Goal: Task Accomplishment & Management: Use online tool/utility

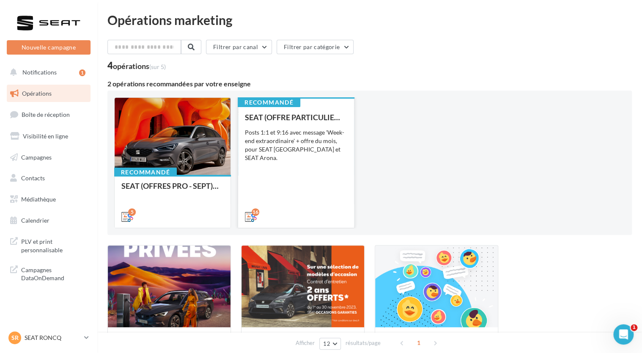
click at [274, 188] on div "SEAT (OFFRE PARTICULIER - SEPT) - SOCIAL MEDIA Posts 1:1 et 9:16 avec message '…" at bounding box center [296, 166] width 102 height 107
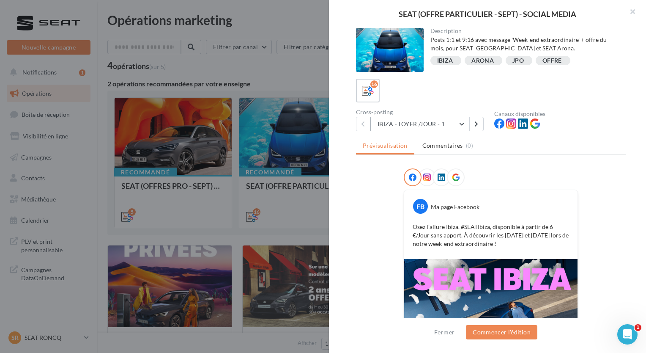
click at [449, 124] on button "IBIZA - LOYER /JOUR - 1" at bounding box center [419, 124] width 99 height 14
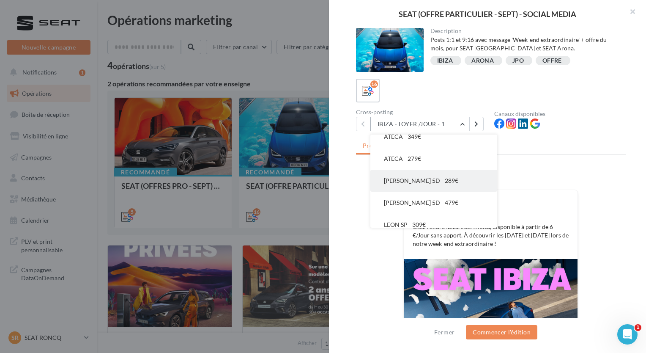
scroll to position [276, 0]
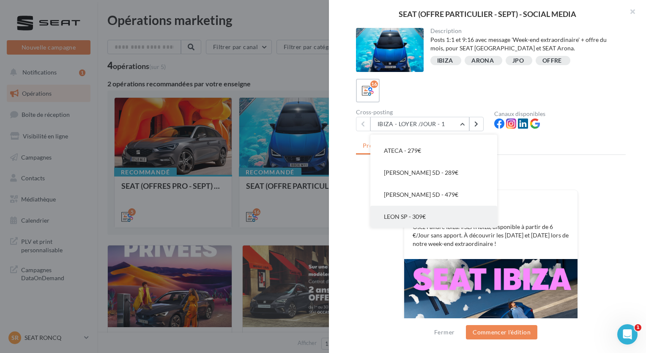
click at [436, 216] on button "LEON SP - 309€" at bounding box center [433, 217] width 127 height 22
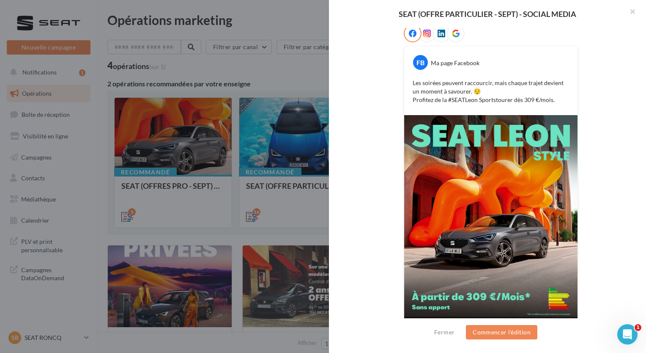
scroll to position [160, 0]
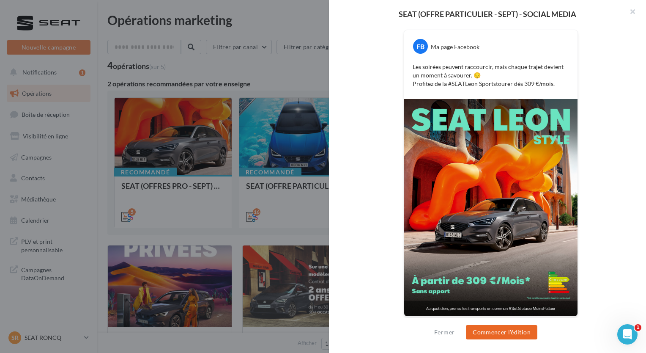
click at [518, 335] on button "Commencer l'édition" at bounding box center [501, 332] width 71 height 14
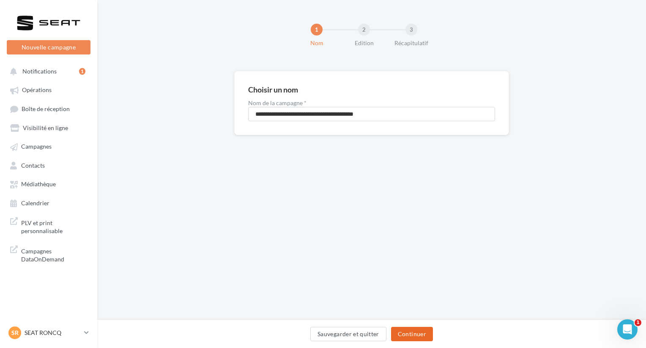
click at [422, 334] on button "Continuer" at bounding box center [412, 334] width 42 height 14
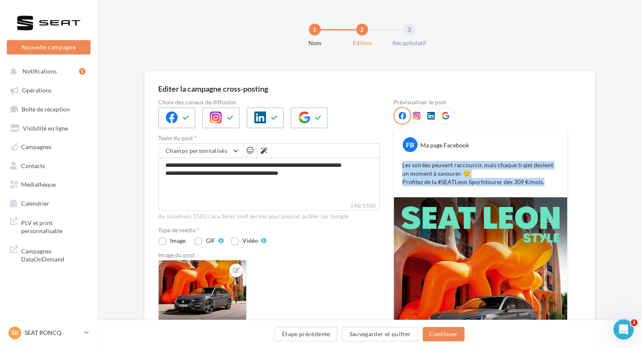
drag, startPoint x: 548, startPoint y: 183, endPoint x: 402, endPoint y: 169, distance: 146.2
click at [402, 169] on p "Les soirées peuvent raccourcir, mais chaque trajet devient un moment à savourer…" at bounding box center [480, 173] width 156 height 25
copy p "Les soirées peuvent raccourcir, mais chaque trajet devient un moment à savourer…"
